Goal: Find specific page/section

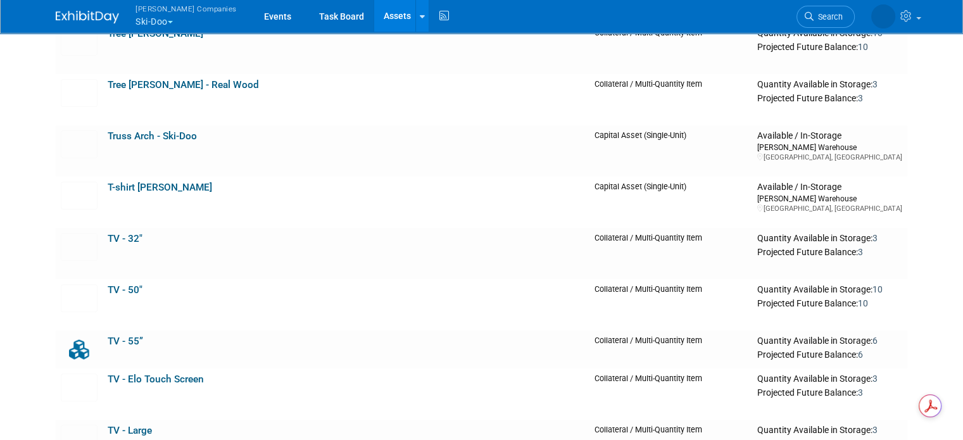
click at [162, 20] on button "Warnert Companies Ski-Doo" at bounding box center [193, 16] width 118 height 33
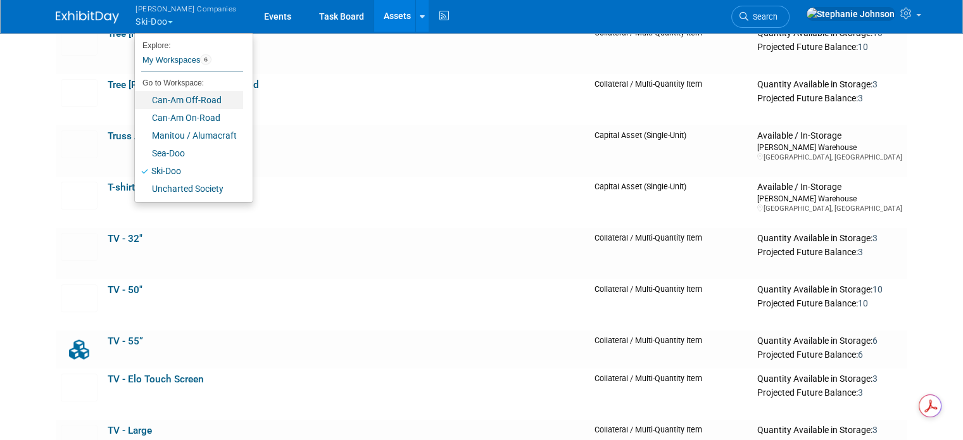
click at [166, 97] on link "Can-Am Off-Road" at bounding box center [189, 100] width 108 height 18
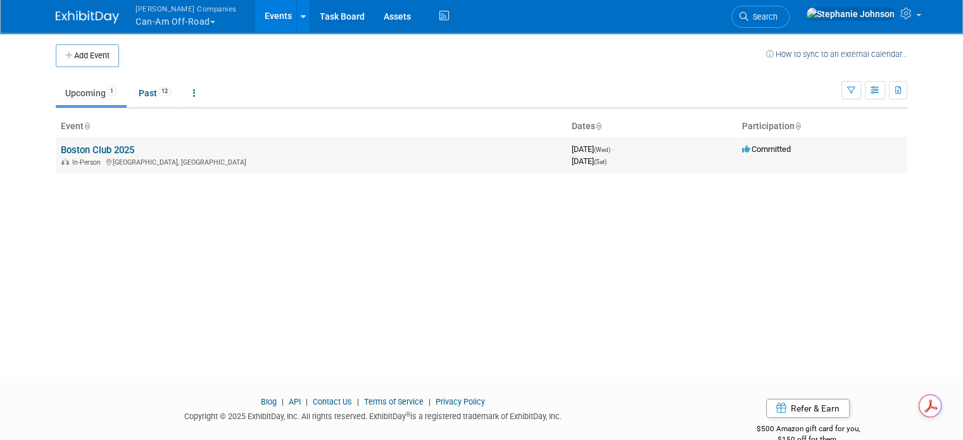
click at [97, 148] on link "Boston Club 2025" at bounding box center [97, 149] width 73 height 11
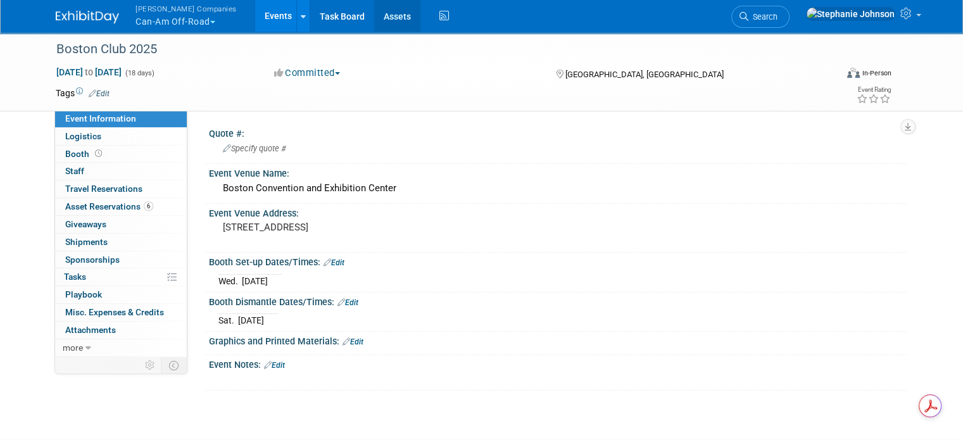
click at [374, 9] on link "Assets" at bounding box center [397, 16] width 46 height 32
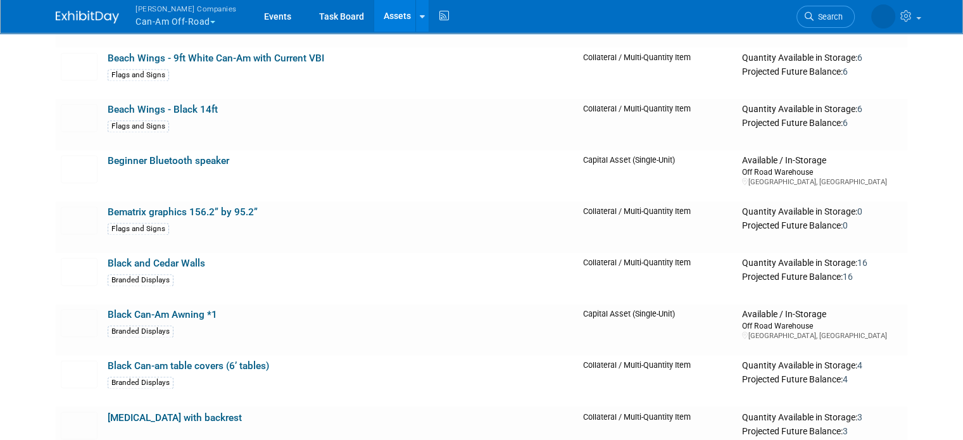
scroll to position [2026, 0]
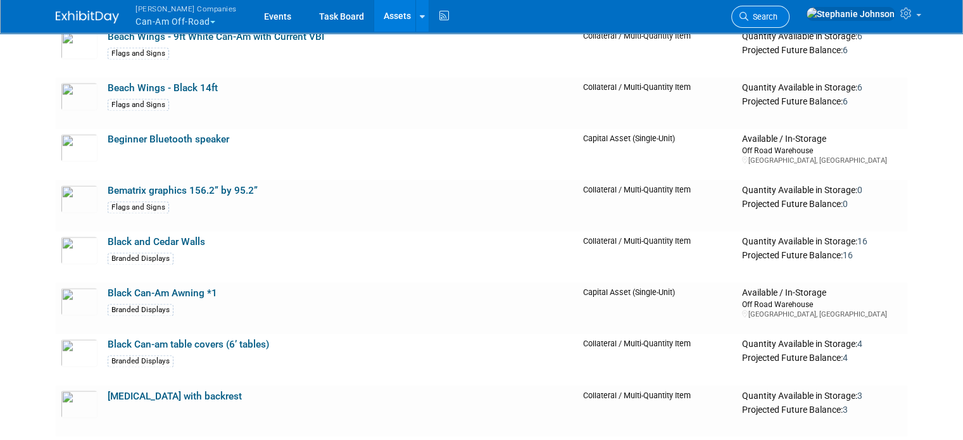
click at [748, 18] on icon at bounding box center [743, 16] width 9 height 9
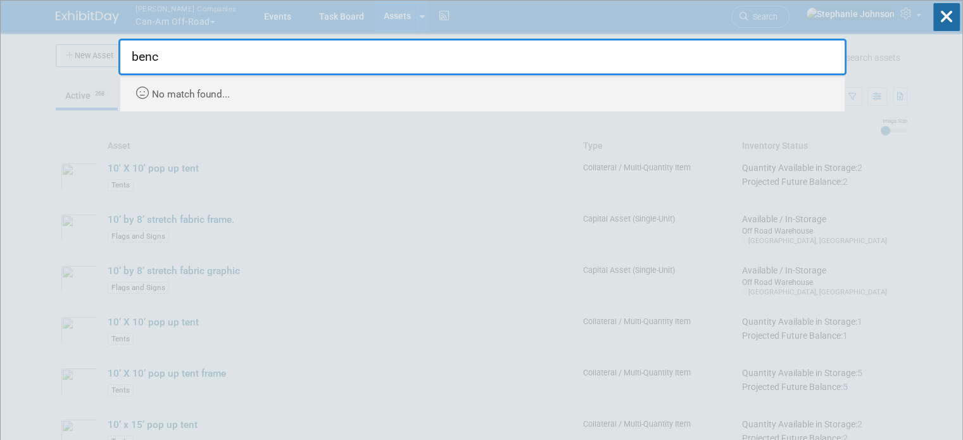
type input "bench"
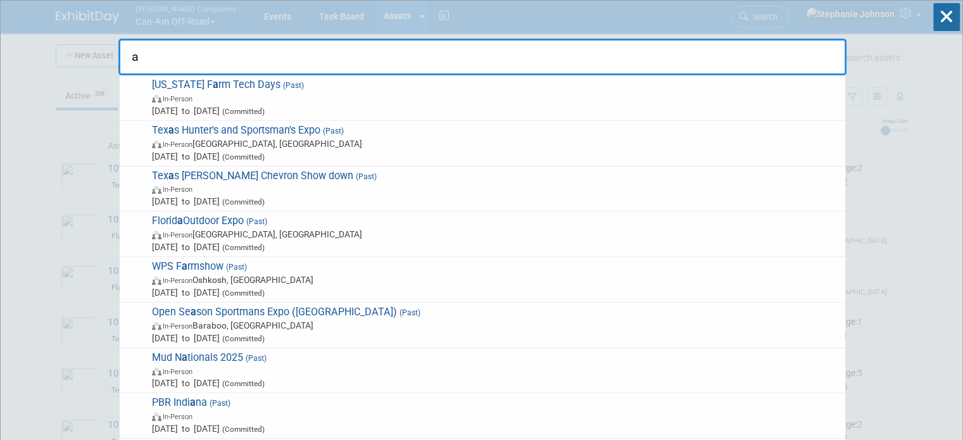
type input "ad"
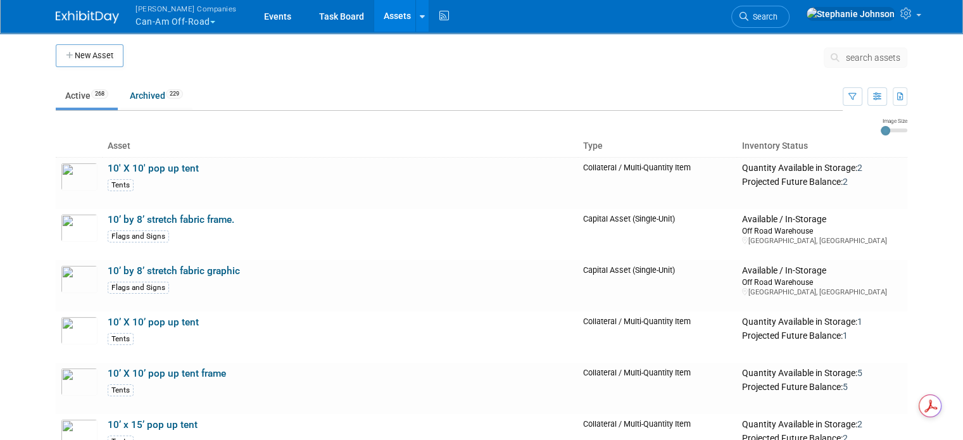
click at [899, 57] on span "search assets" at bounding box center [873, 58] width 54 height 10
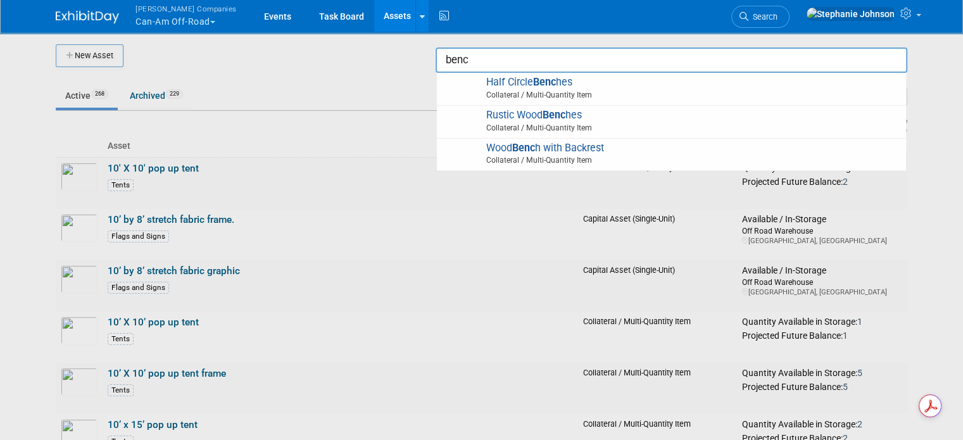
type input "bench"
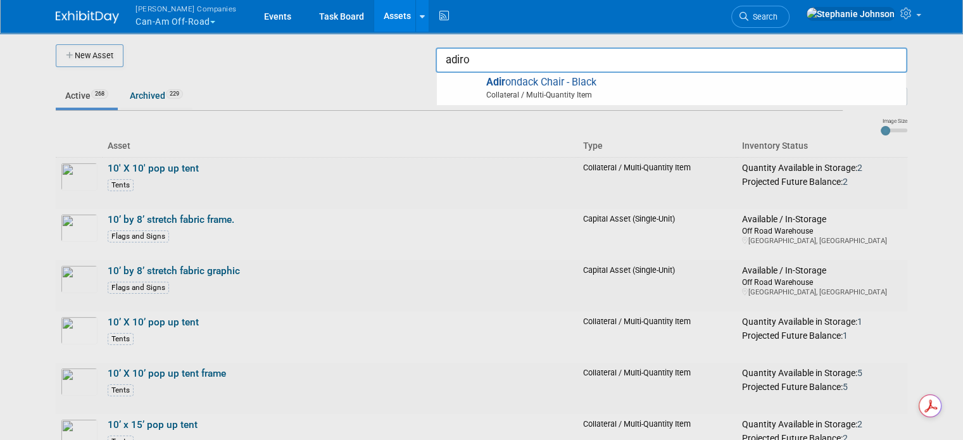
type input "adiron"
